Goal: Task Accomplishment & Management: Manage account settings

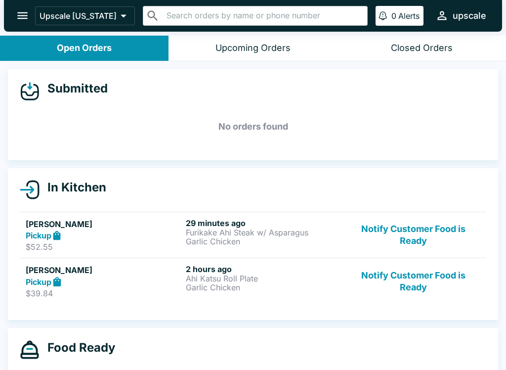
click at [216, 232] on p "Furikake Ahi Steak w/ Asparagus" at bounding box center [264, 232] width 156 height 9
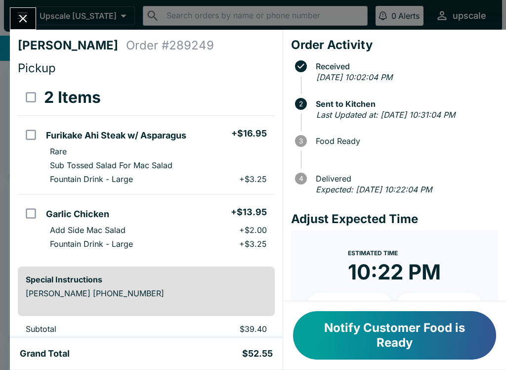
click at [20, 11] on button "Close" at bounding box center [22, 18] width 25 height 21
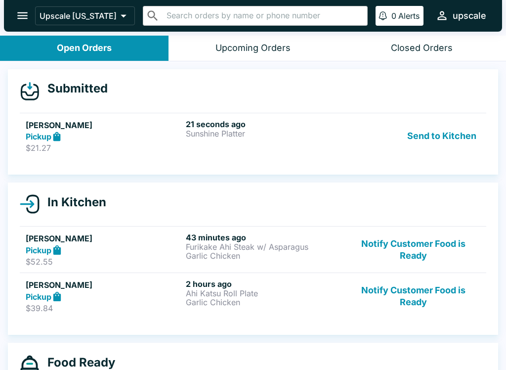
click at [213, 141] on div "21 seconds ago Sunshine Platter" at bounding box center [264, 136] width 156 height 34
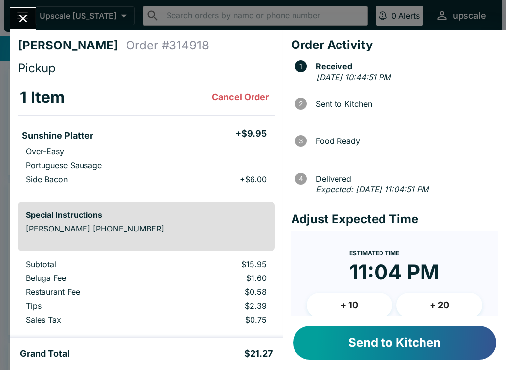
click at [350, 344] on button "Send to Kitchen" at bounding box center [394, 343] width 203 height 34
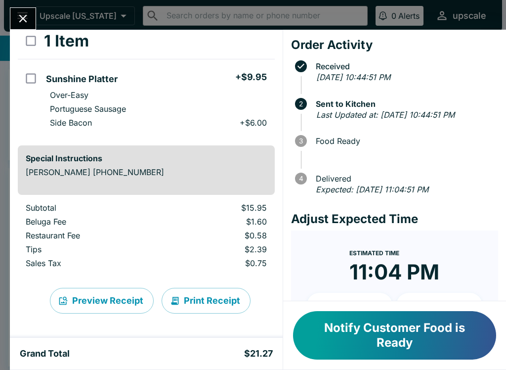
scroll to position [56, 0]
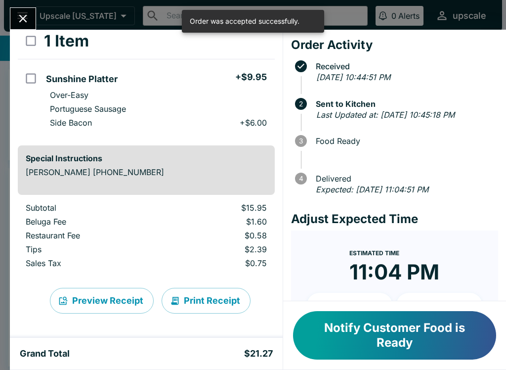
click at [19, 8] on button "Close" at bounding box center [22, 18] width 25 height 21
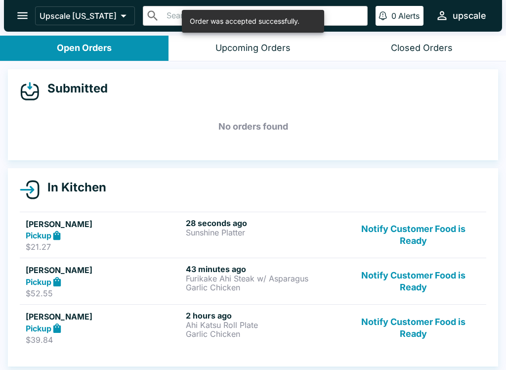
click at [370, 311] on button "Notify Customer Food is Ready" at bounding box center [414, 328] width 134 height 34
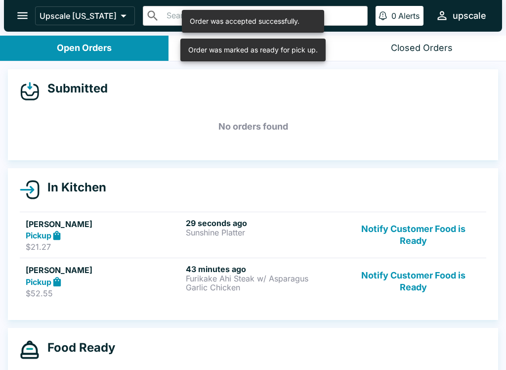
click at [286, 312] on div "In Kitchen [PERSON_NAME] Pickup $21.27 29 seconds ago Sunshine Platter Notify C…" at bounding box center [253, 244] width 491 height 152
click at [347, 284] on button "Notify Customer Food is Ready" at bounding box center [414, 281] width 134 height 34
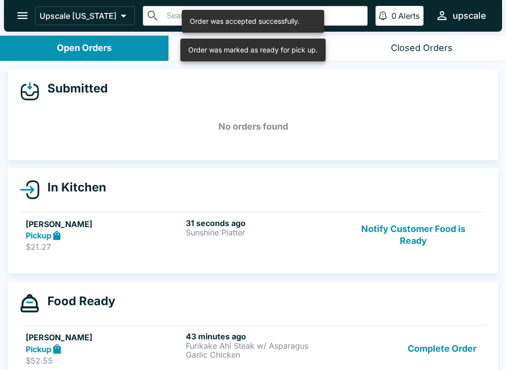
click at [264, 346] on p "Furikake Ahi Steak w/ Asparagus" at bounding box center [264, 345] width 156 height 9
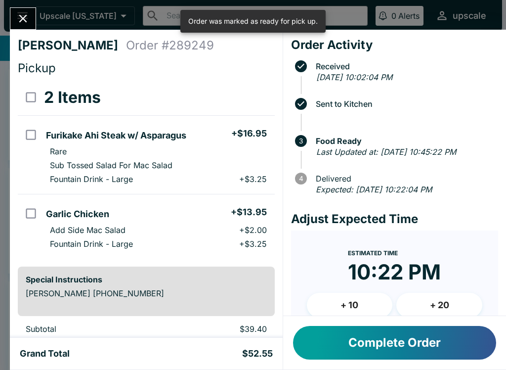
click at [333, 338] on button "Complete Order" at bounding box center [394, 343] width 203 height 34
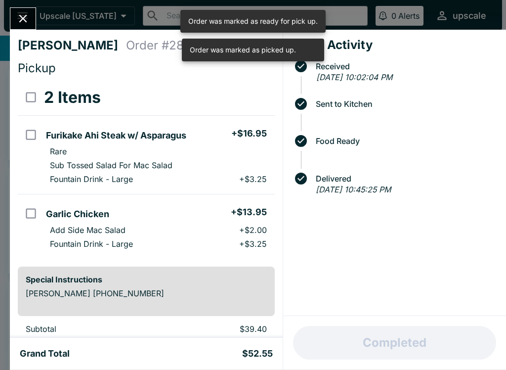
click at [16, 17] on icon "Close" at bounding box center [22, 18] width 13 height 13
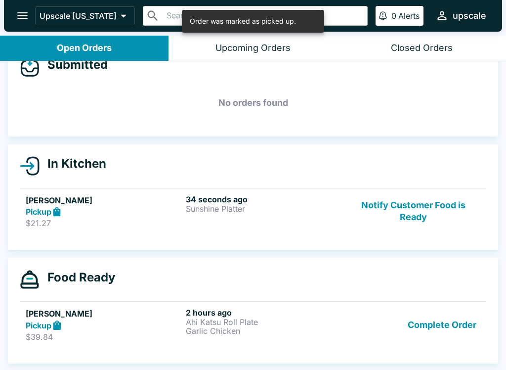
scroll to position [24, 0]
click at [257, 330] on p "Garlic Chicken" at bounding box center [264, 330] width 156 height 9
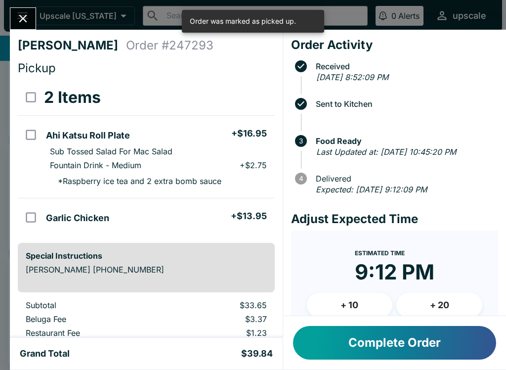
click at [397, 348] on button "Complete Order" at bounding box center [394, 343] width 203 height 34
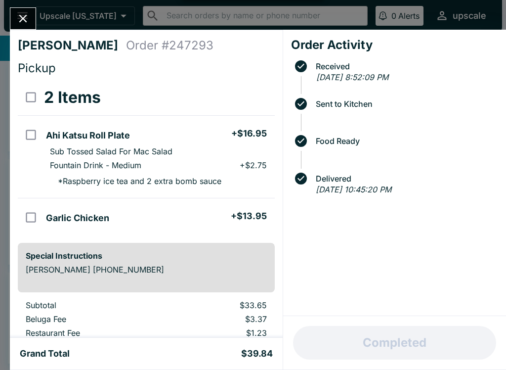
scroll to position [9, 0]
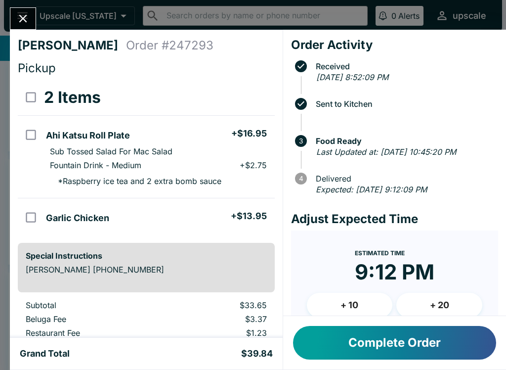
click at [20, 10] on button "Close" at bounding box center [22, 18] width 25 height 21
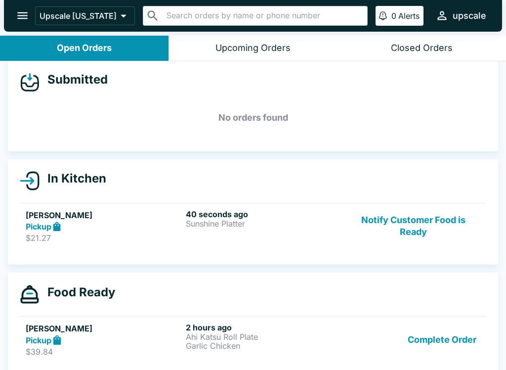
click at [417, 339] on button "Complete Order" at bounding box center [442, 339] width 77 height 34
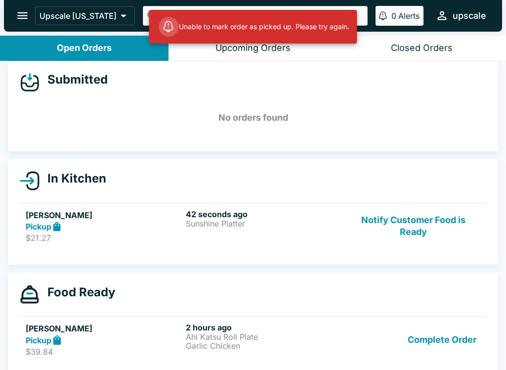
click at [422, 341] on button "Complete Order" at bounding box center [442, 339] width 77 height 34
click at [424, 341] on button "Complete Order" at bounding box center [442, 339] width 77 height 34
click at [203, 348] on p "Garlic Chicken" at bounding box center [264, 345] width 156 height 9
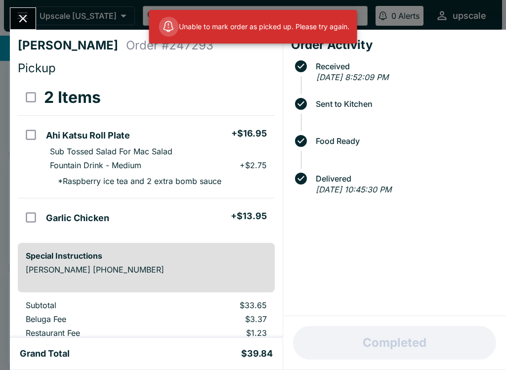
click at [26, 9] on button "Close" at bounding box center [22, 18] width 25 height 21
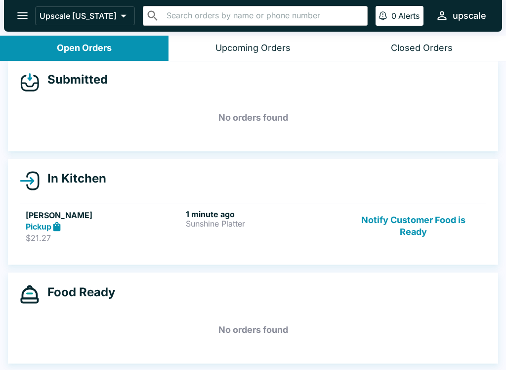
click at [377, 220] on button "Notify Customer Food is Ready" at bounding box center [414, 226] width 134 height 34
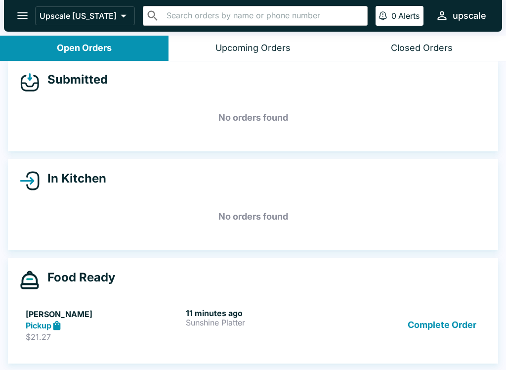
click at [436, 325] on button "Complete Order" at bounding box center [442, 325] width 77 height 34
